Goal: Task Accomplishment & Management: Use online tool/utility

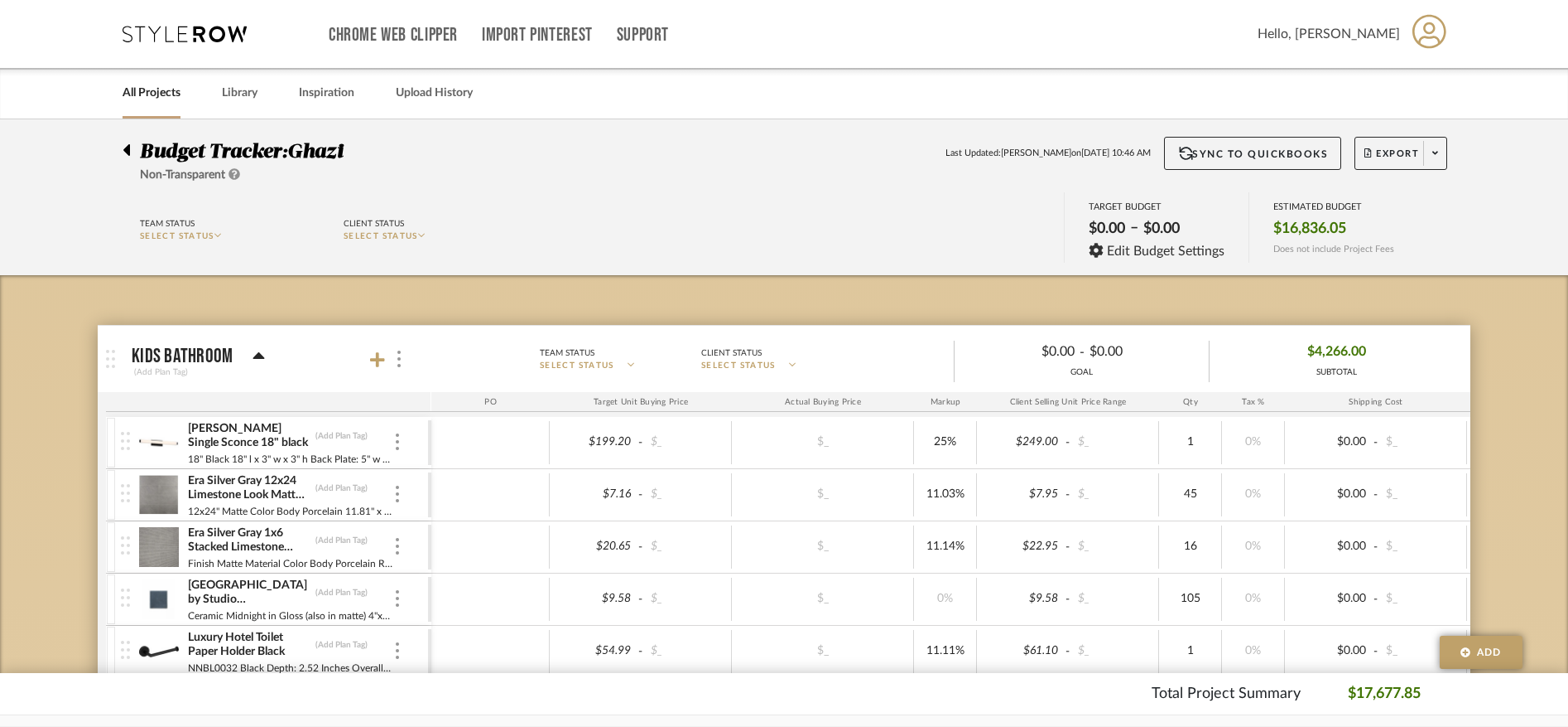
click at [148, 22] on div "Chrome Web Clipper Import Pinterest Support All Projects Library Inspiration Up…" at bounding box center [785, 34] width 1325 height 68
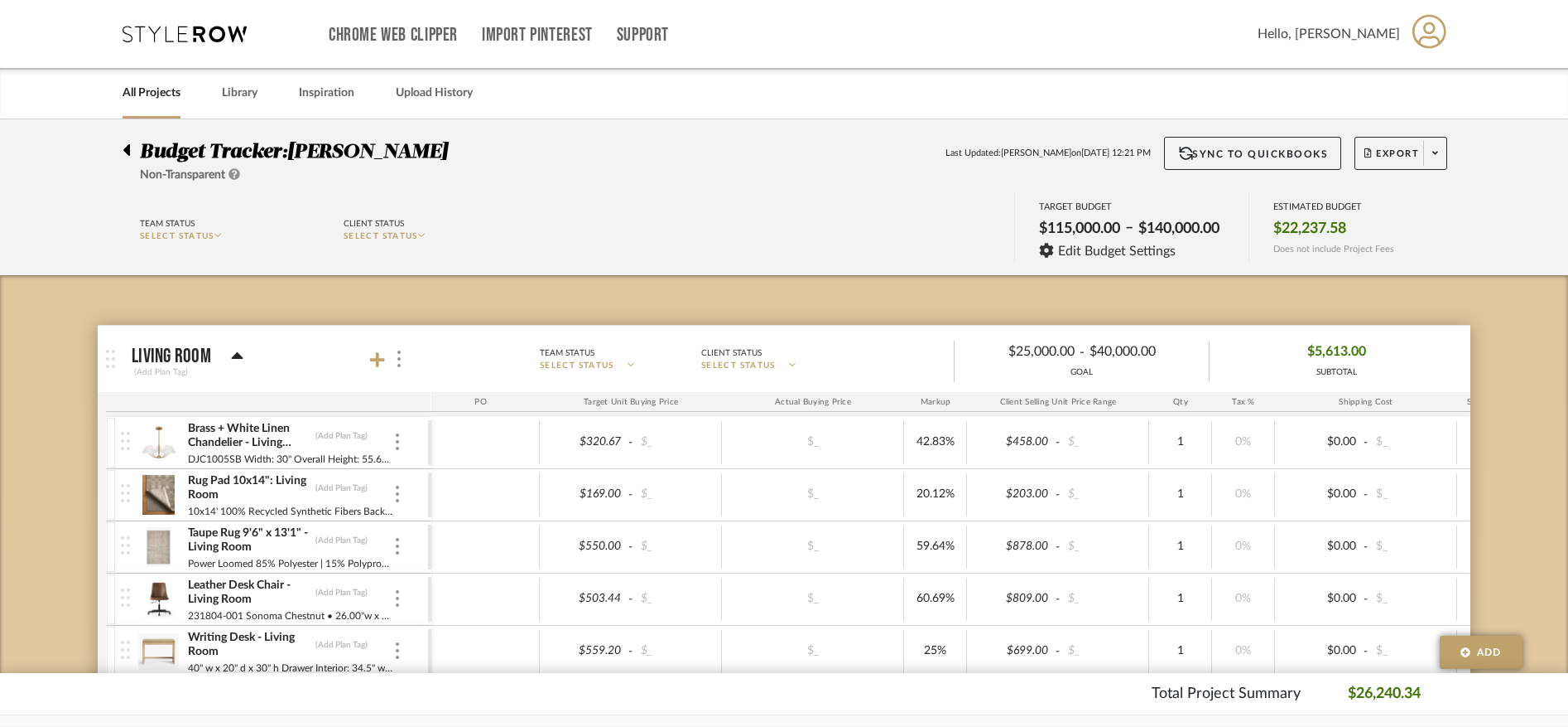
scroll to position [0, 7]
click at [127, 149] on icon at bounding box center [126, 150] width 7 height 11
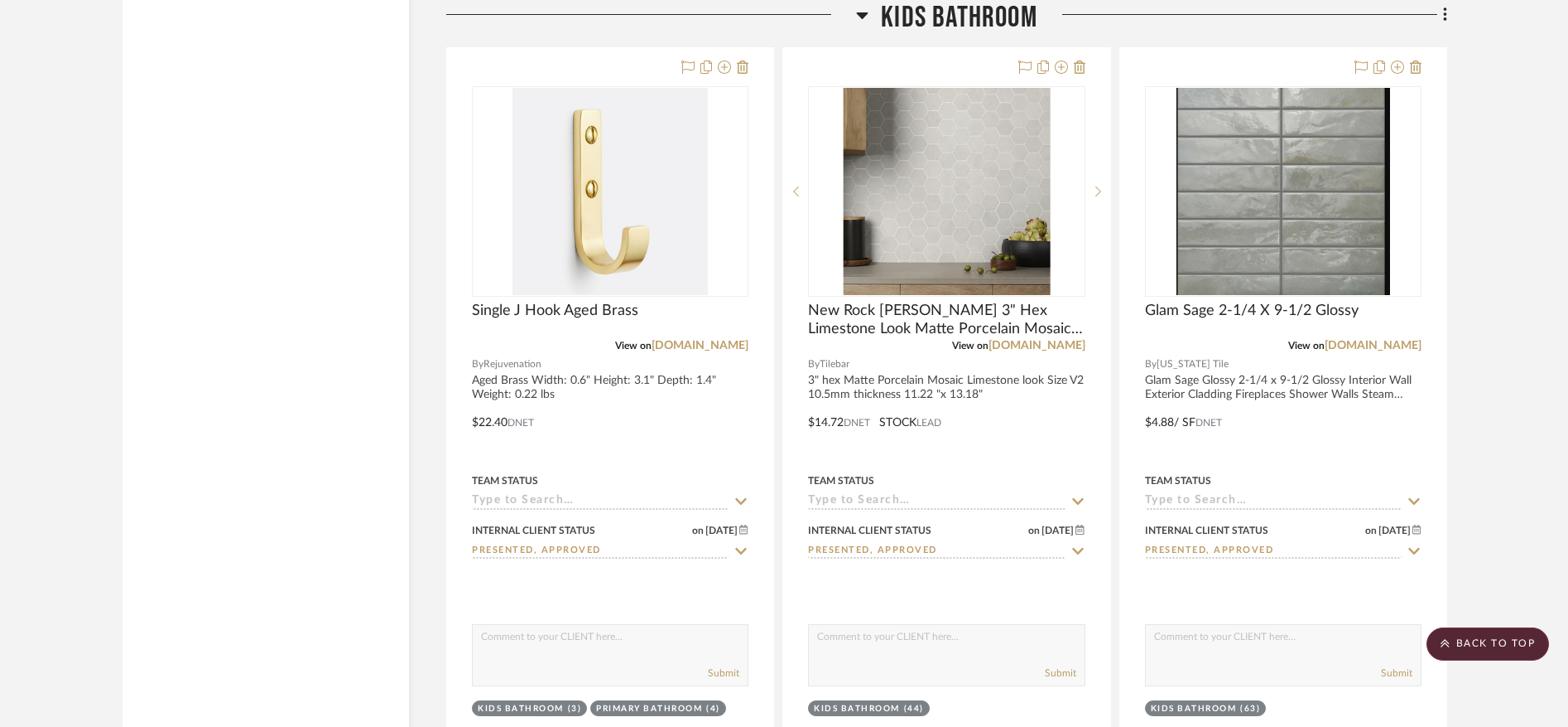
scroll to position [2893, 0]
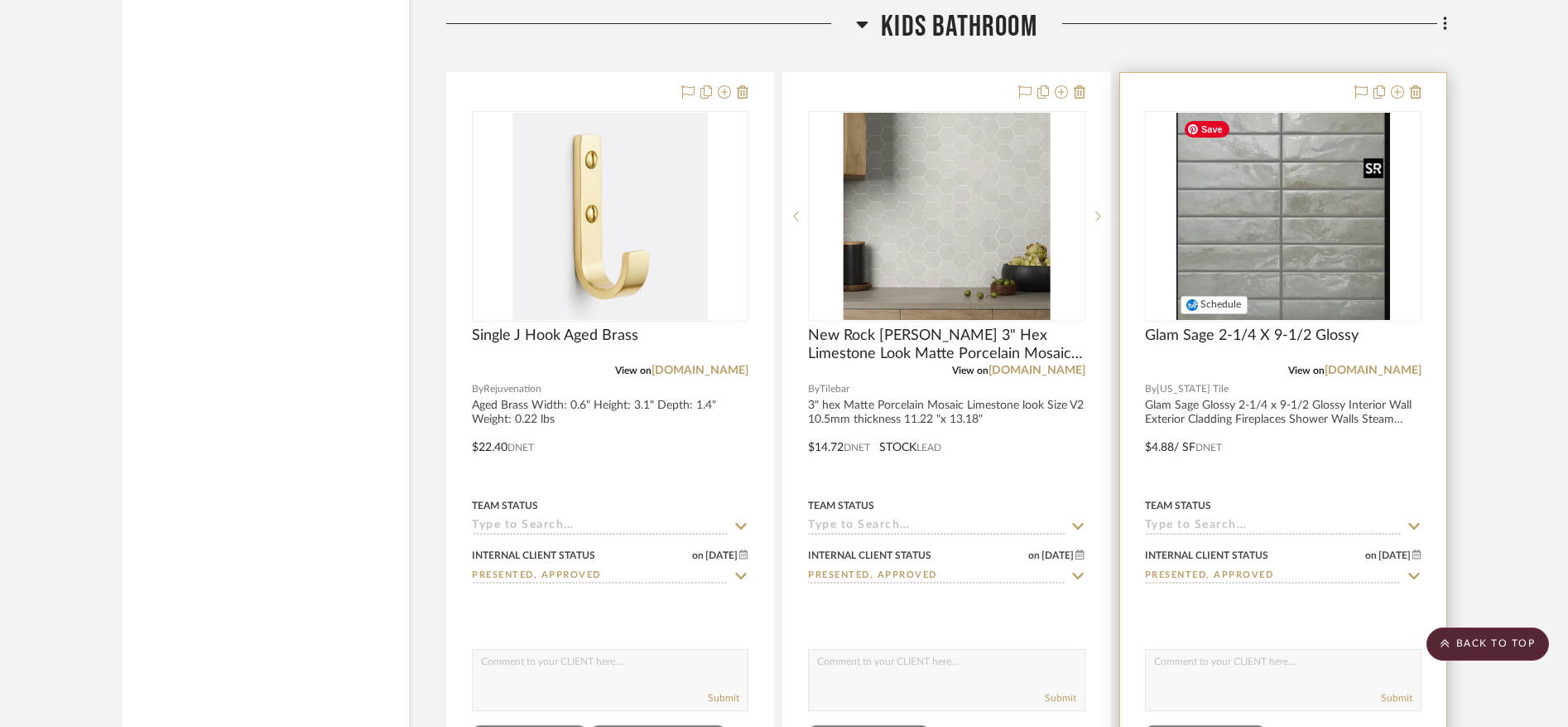
click at [0, 0] on img at bounding box center [0, 0] width 0 height 0
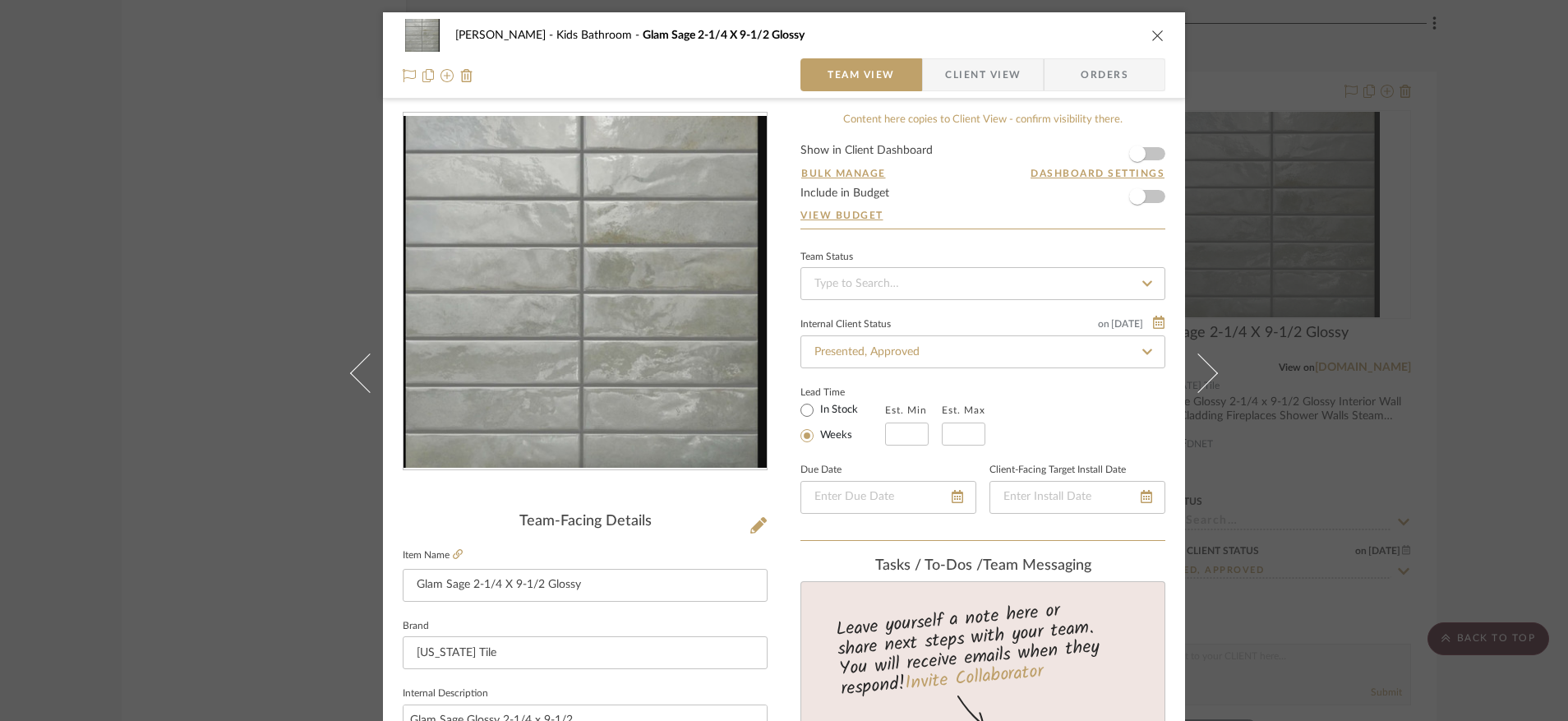
scroll to position [7, 0]
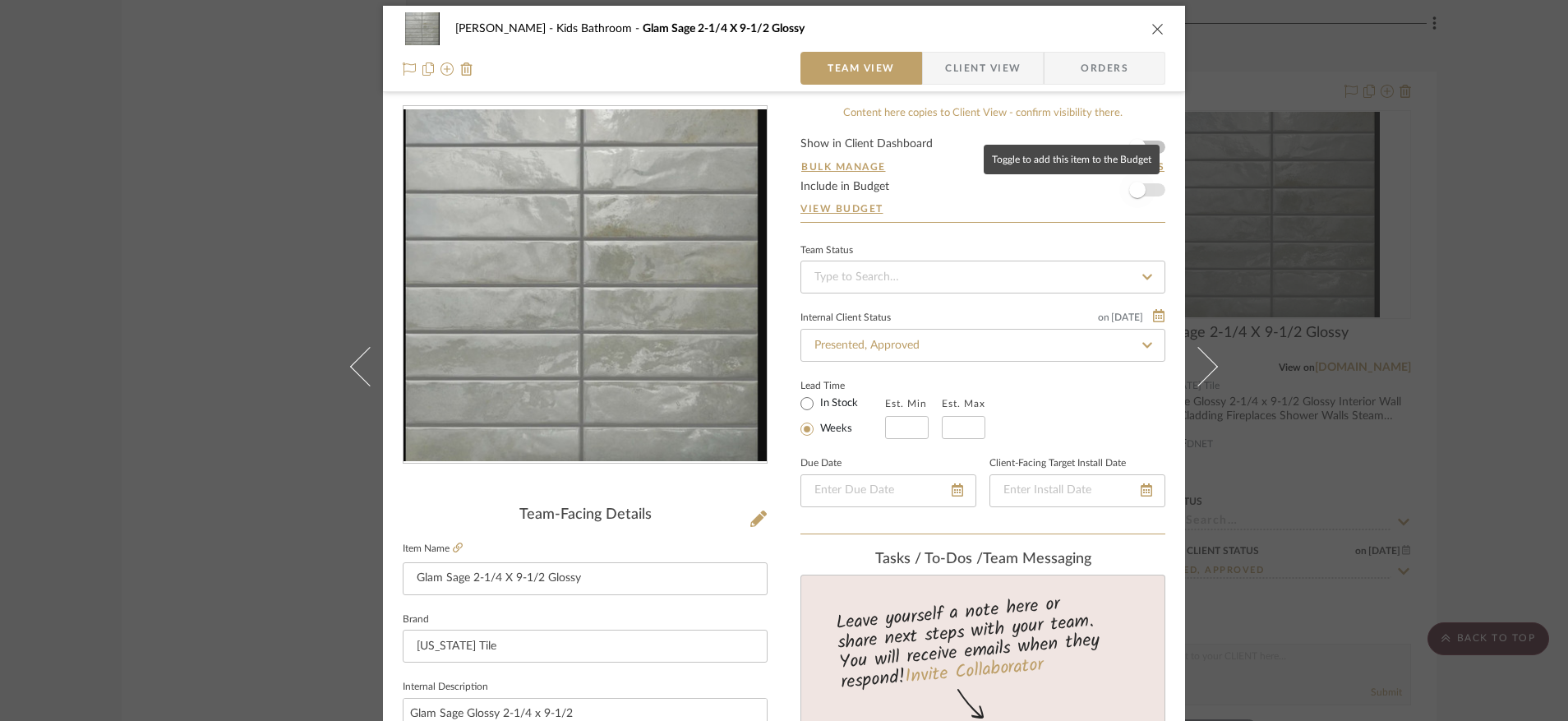
click at [1138, 192] on span "button" at bounding box center [1138, 189] width 16 height 16
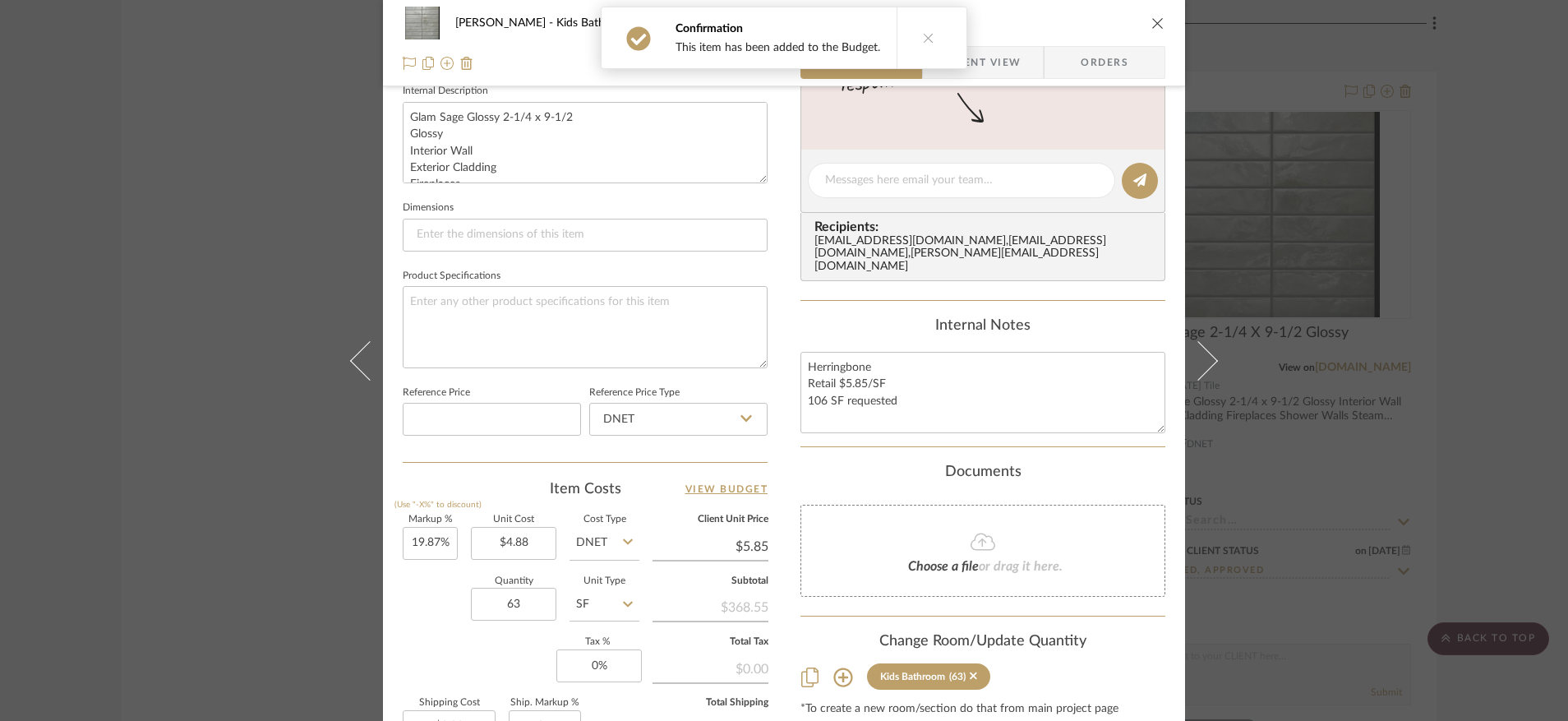
scroll to position [636, 0]
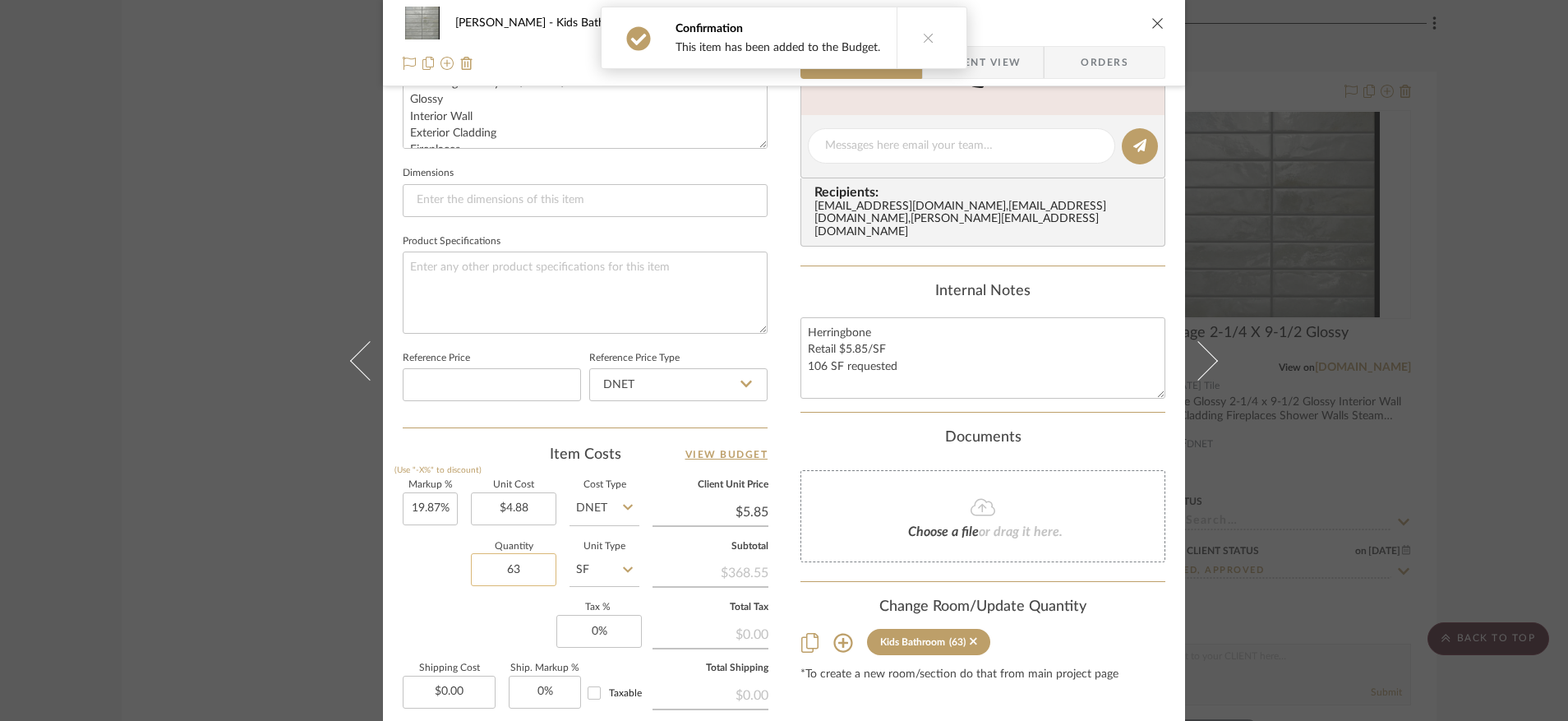
click at [521, 568] on input "63" at bounding box center [514, 569] width 86 height 33
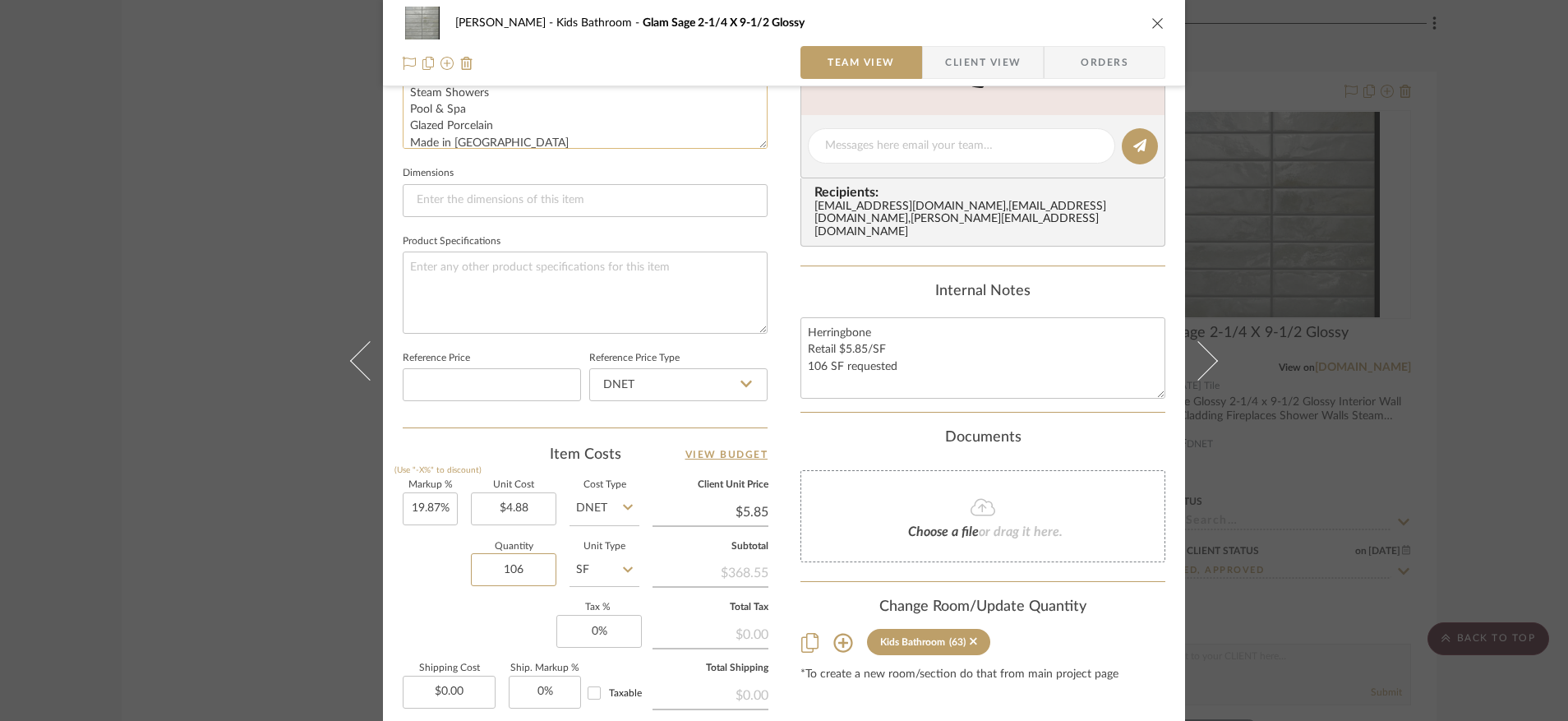
scroll to position [101, 0]
type input "106"
click at [437, 583] on div "Quantity 106 Unit Type SF" at bounding box center [521, 571] width 237 height 58
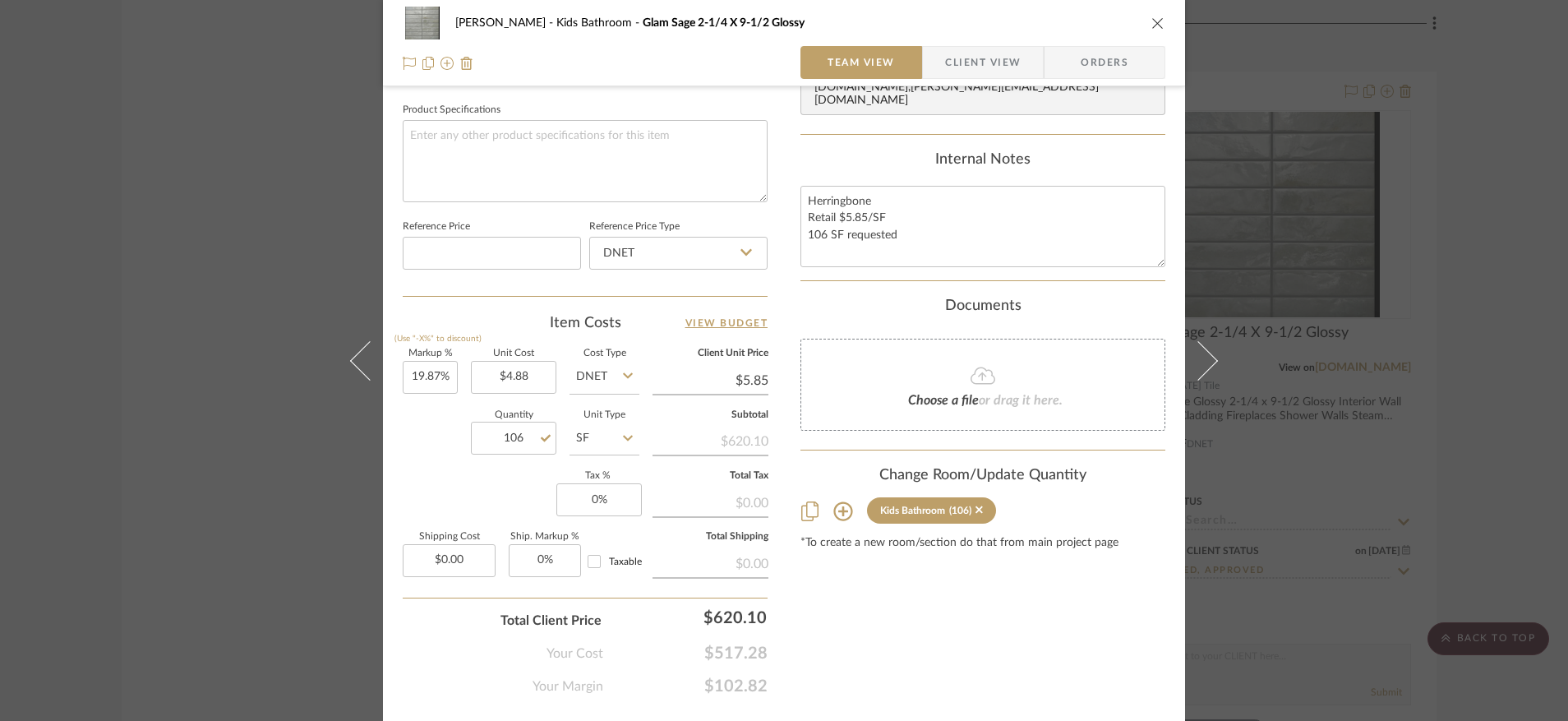
scroll to position [766, 0]
click at [750, 386] on input "5.85" at bounding box center [711, 383] width 116 height 25
type input "5.26"
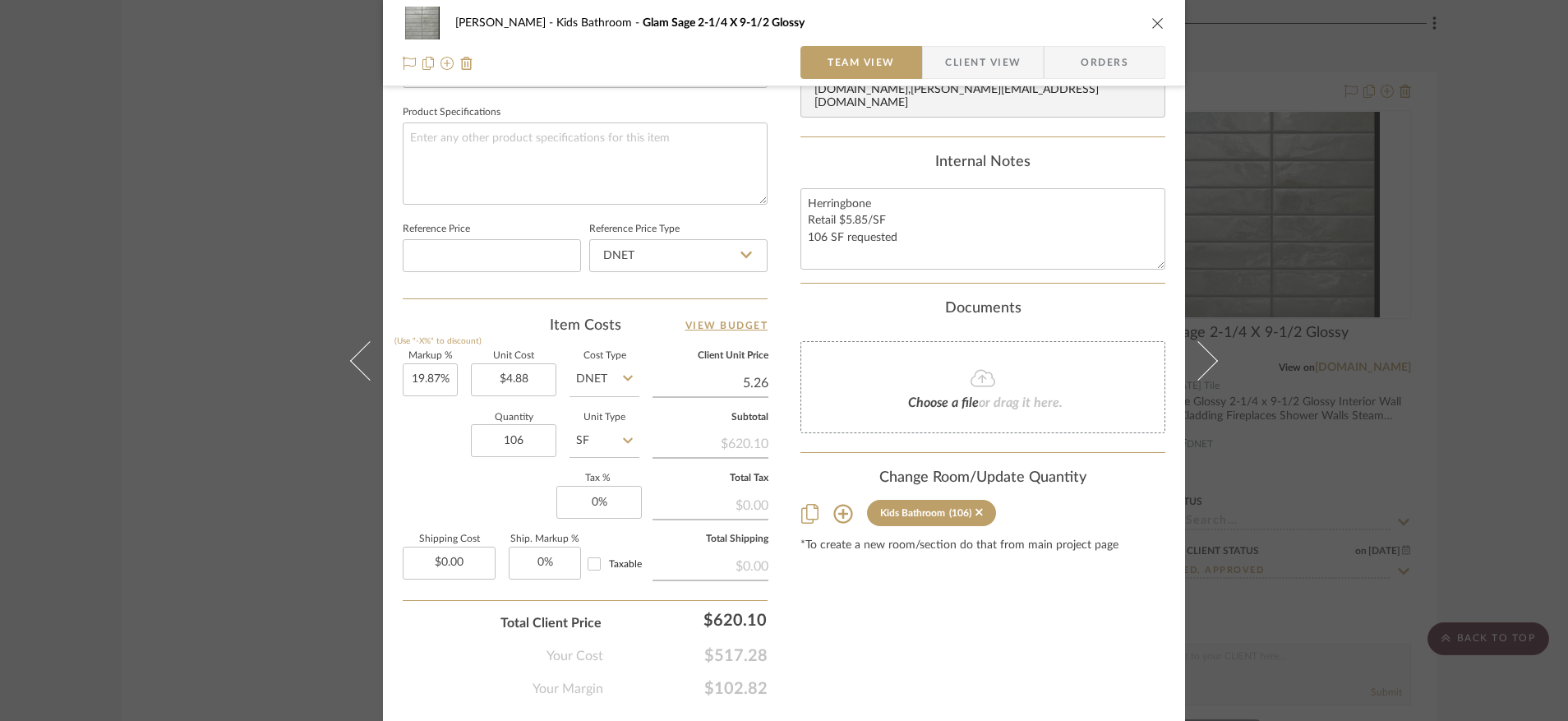
click at [947, 650] on div "Content here copies to Client View - confirm visibility there. Show in Client D…" at bounding box center [984, 22] width 365 height 1353
type input "7.79%"
type input "$5.26"
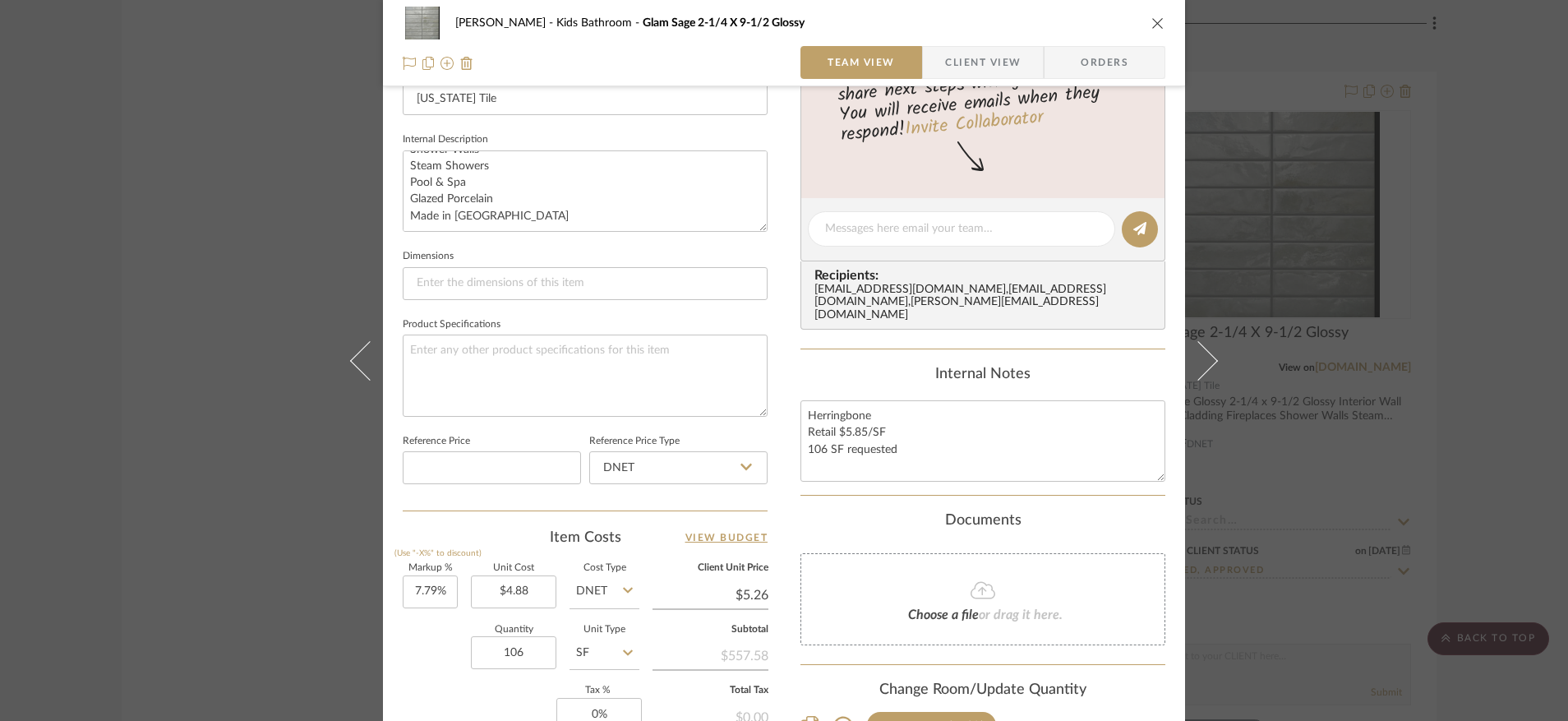
scroll to position [0, 0]
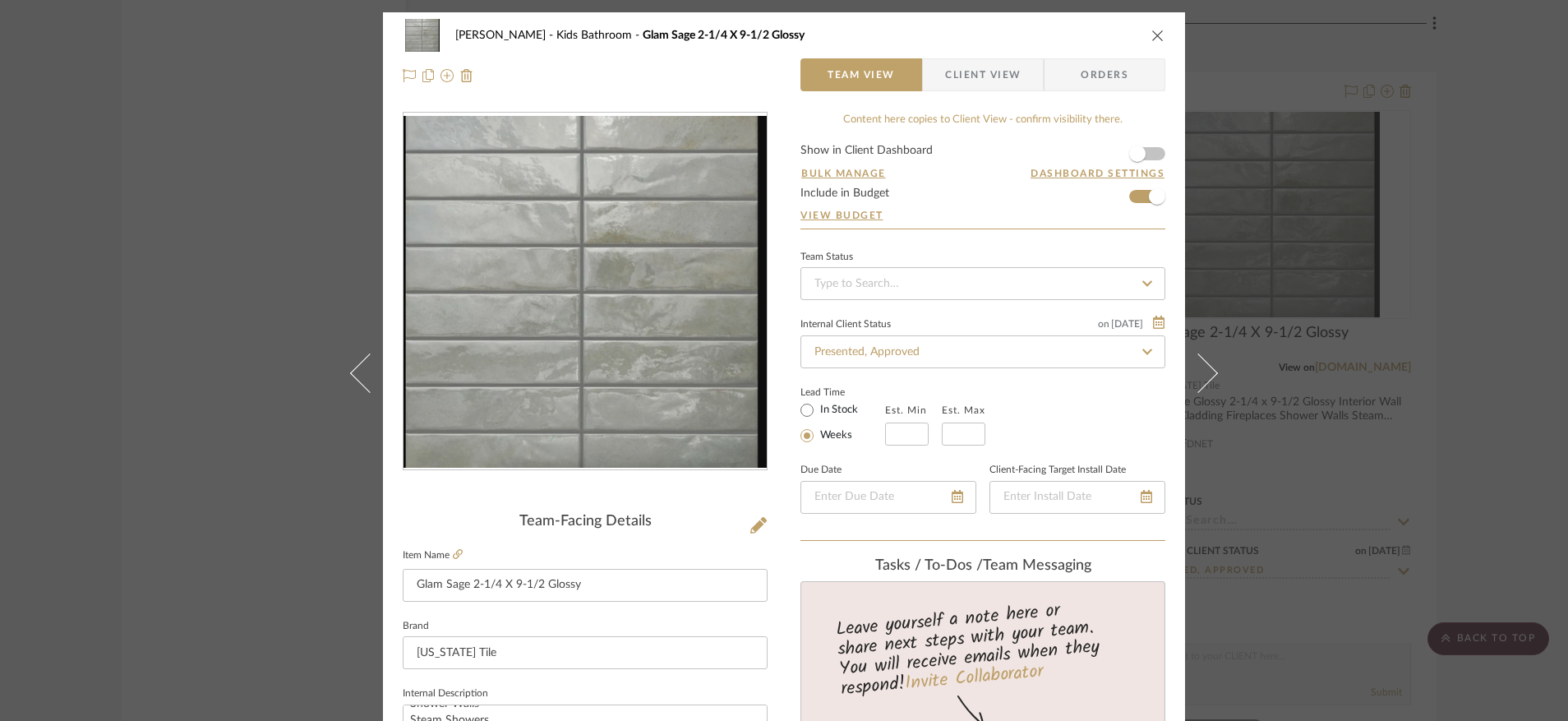
click at [1152, 38] on icon "close" at bounding box center [1158, 35] width 13 height 13
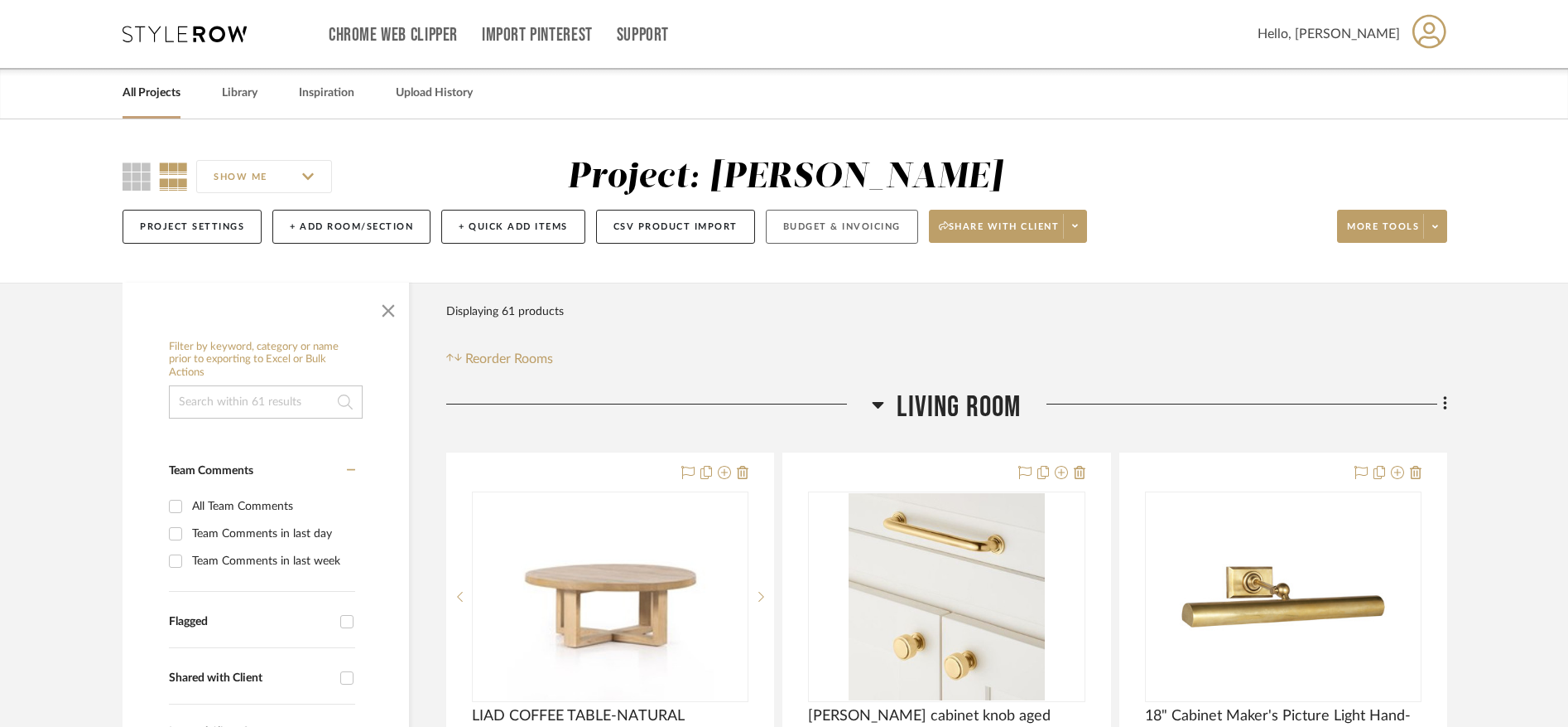
click at [860, 232] on button "Budget & Invoicing" at bounding box center [841, 226] width 152 height 34
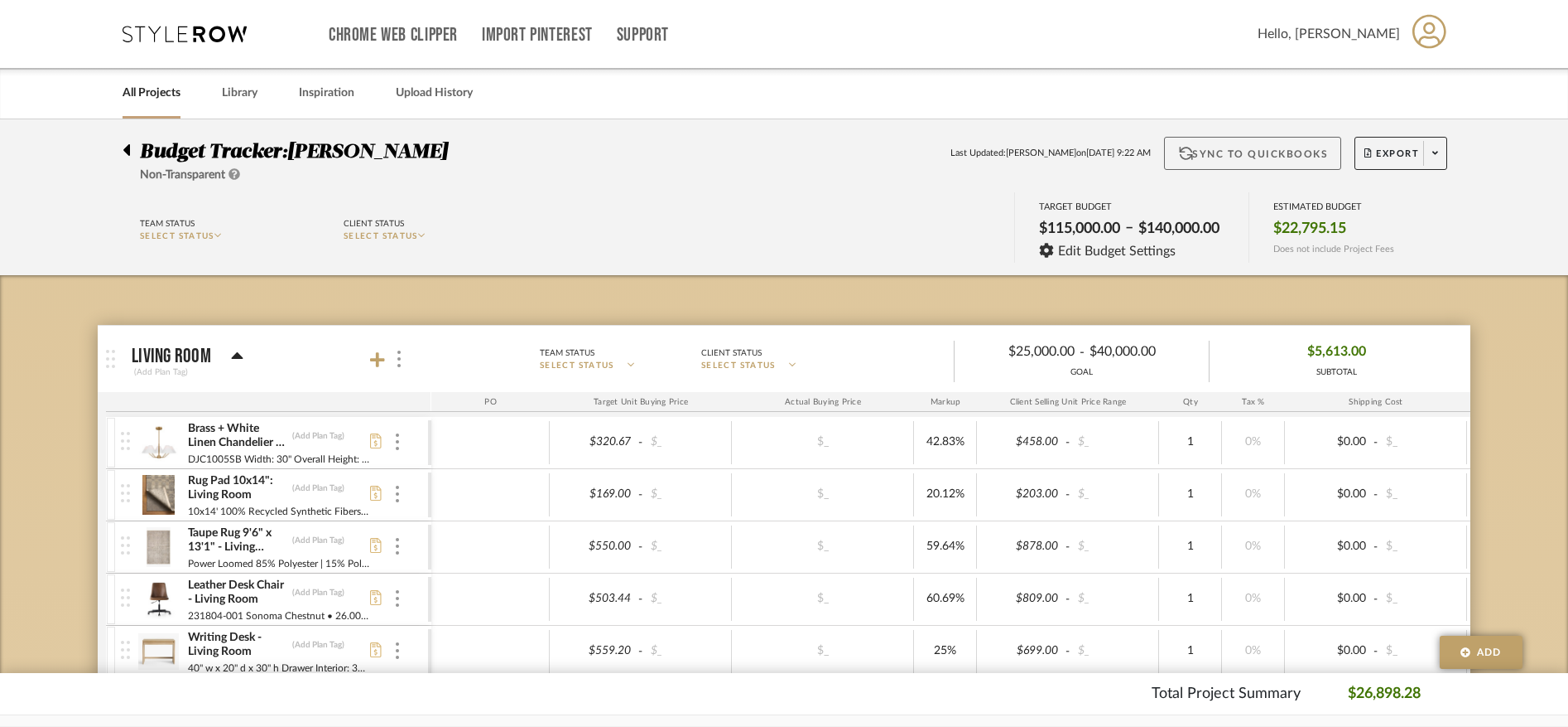
click at [1270, 155] on button "Sync to QuickBooks" at bounding box center [1253, 153] width 178 height 34
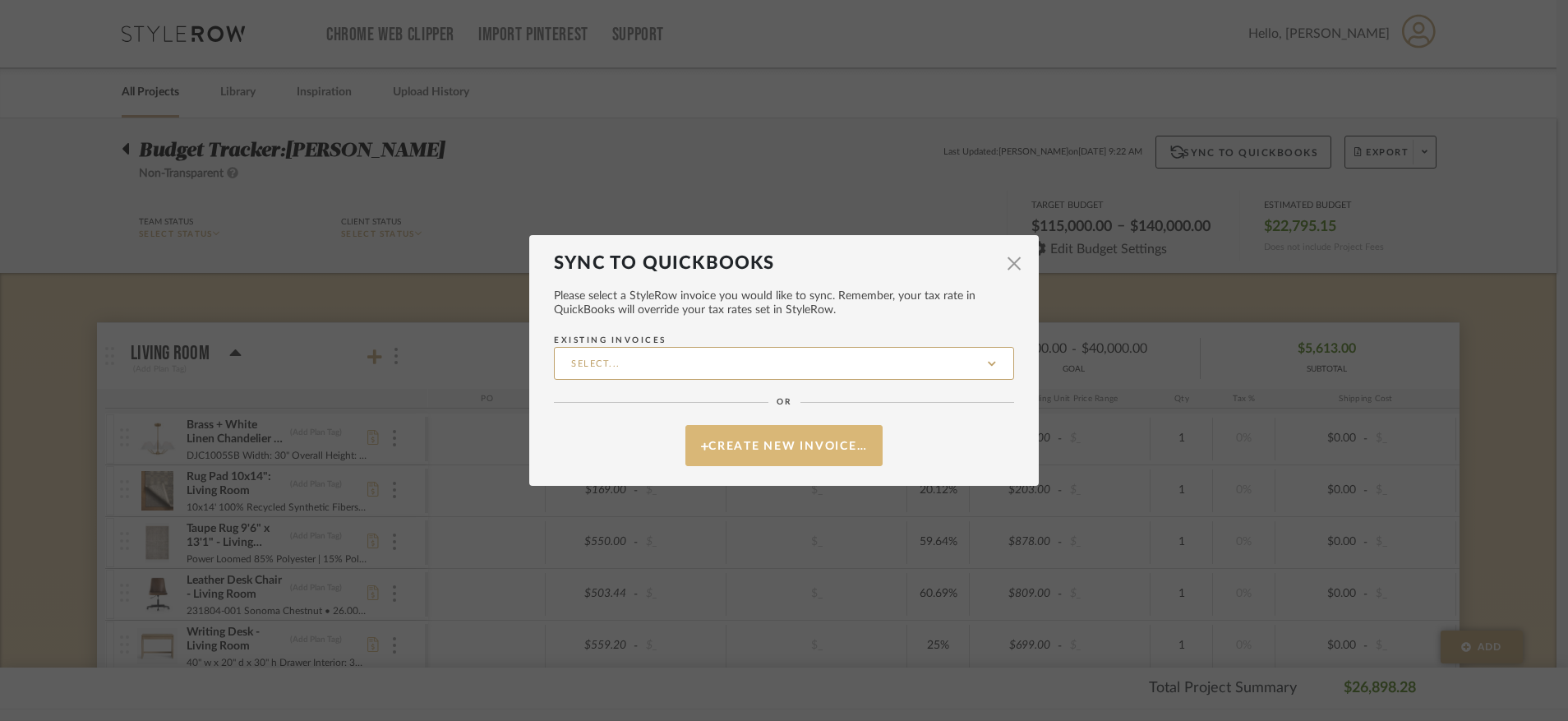
click at [832, 450] on button "Create New Invoice…" at bounding box center [784, 445] width 198 height 41
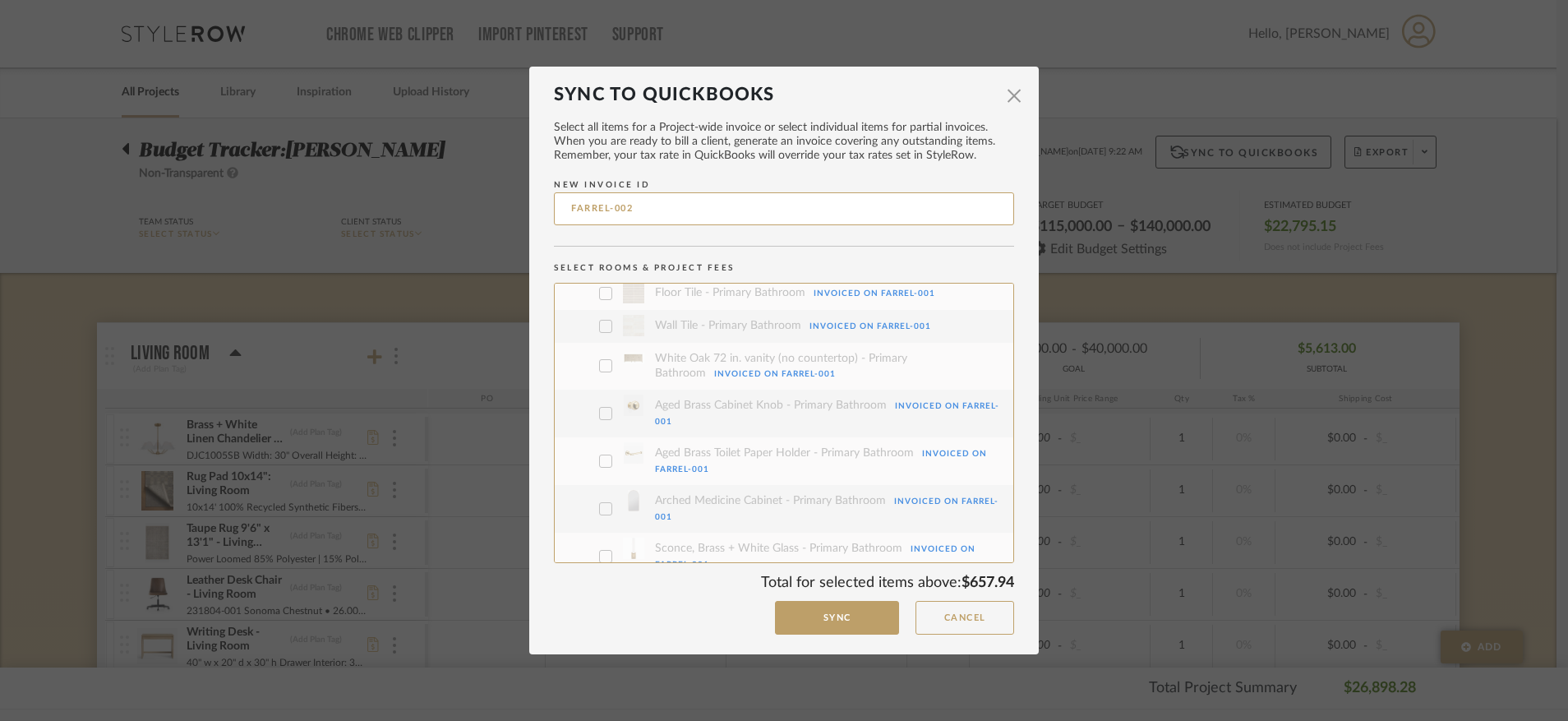
scroll to position [1078, 0]
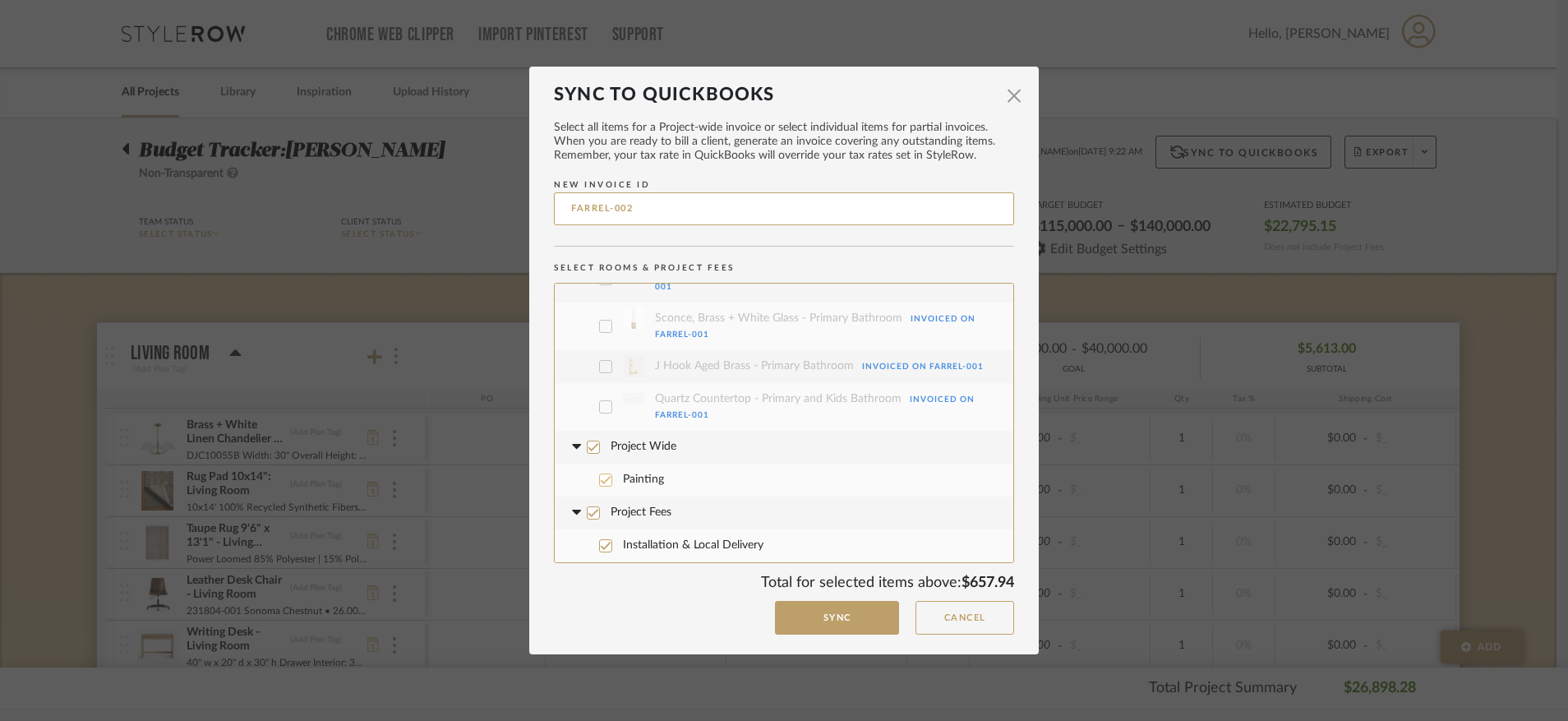
click at [601, 482] on icon at bounding box center [605, 480] width 11 height 11
click at [612, 538] on label "Installation & Local Delivery" at bounding box center [791, 545] width 422 height 33
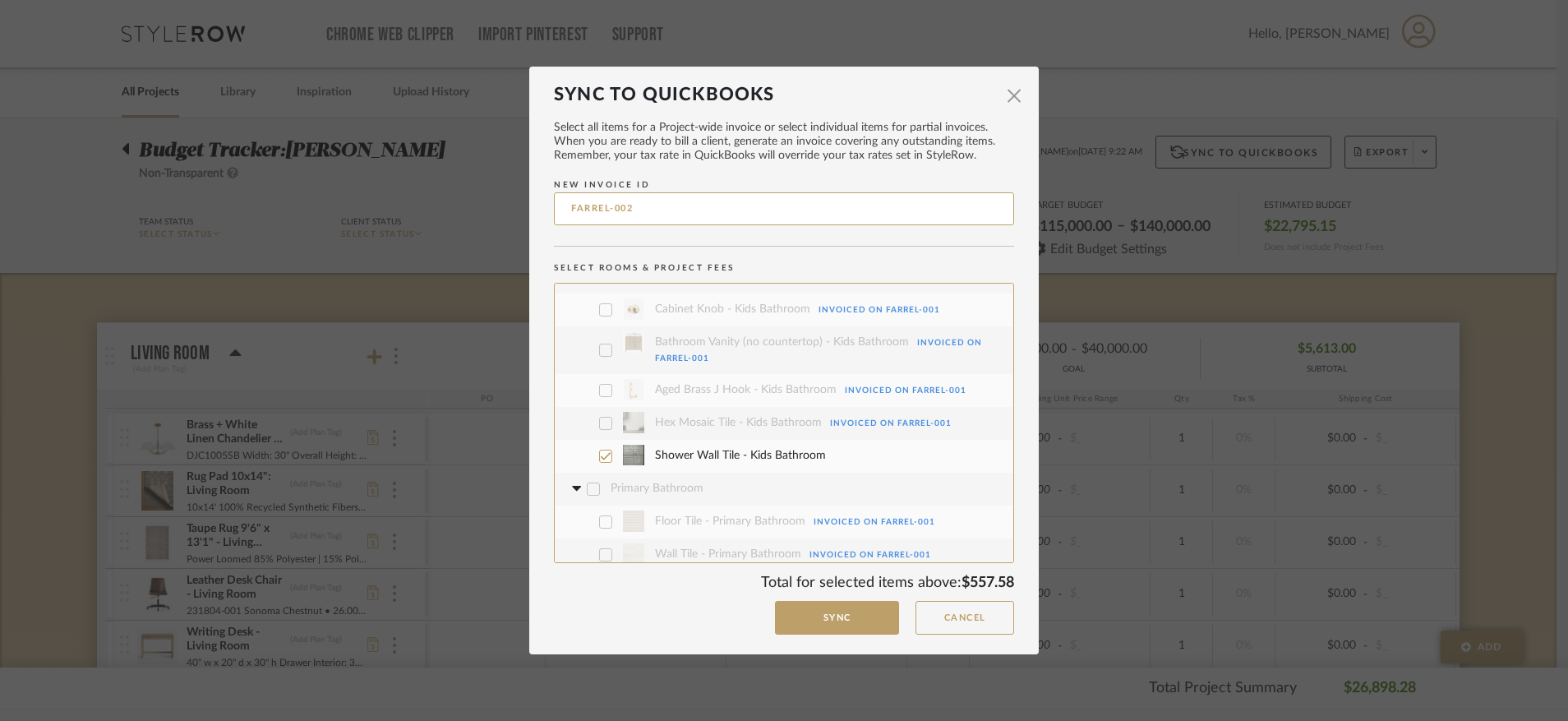
scroll to position [618, 0]
click at [832, 631] on button "Sync" at bounding box center [837, 617] width 124 height 33
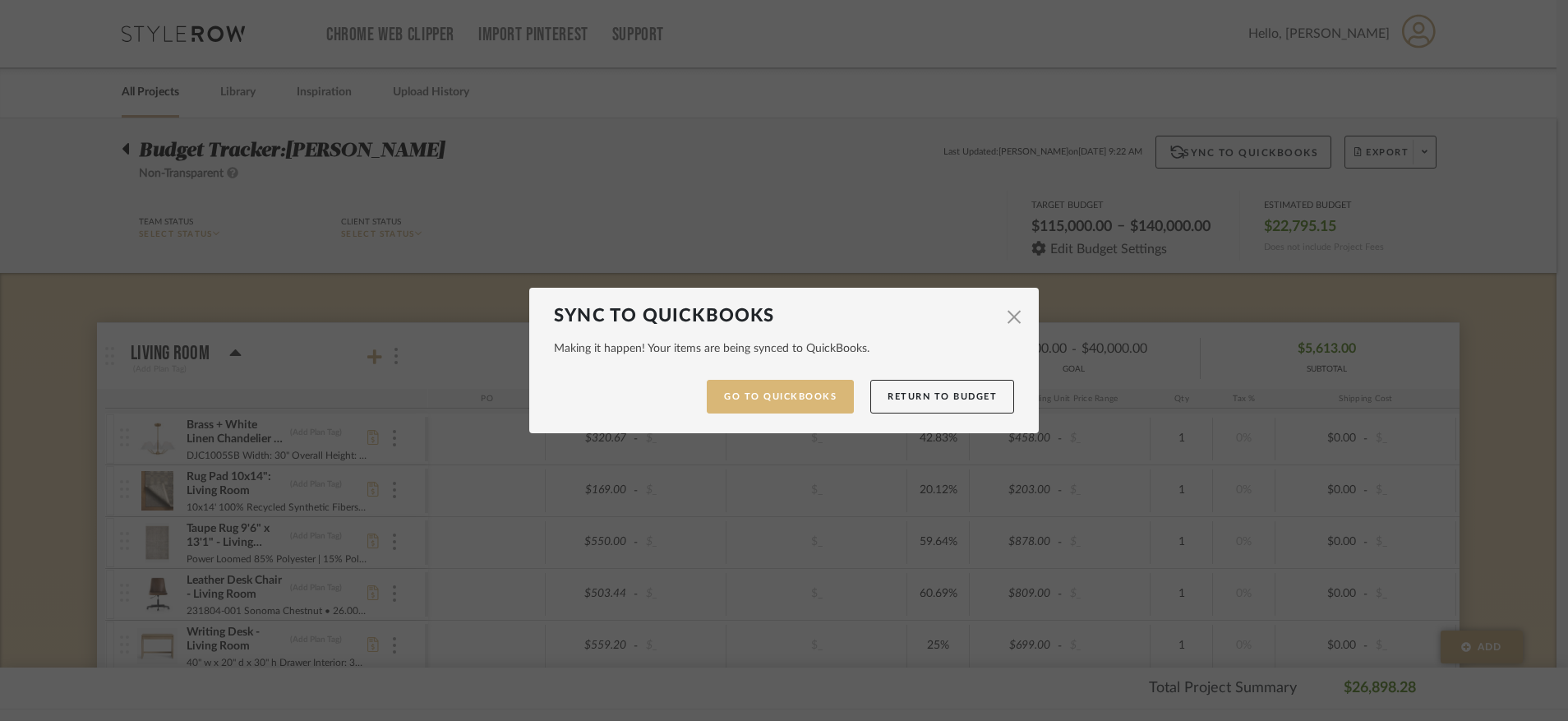
click at [752, 400] on link "Go to QuickBooks" at bounding box center [780, 396] width 147 height 33
